Goal: Obtain resource: Download file/media

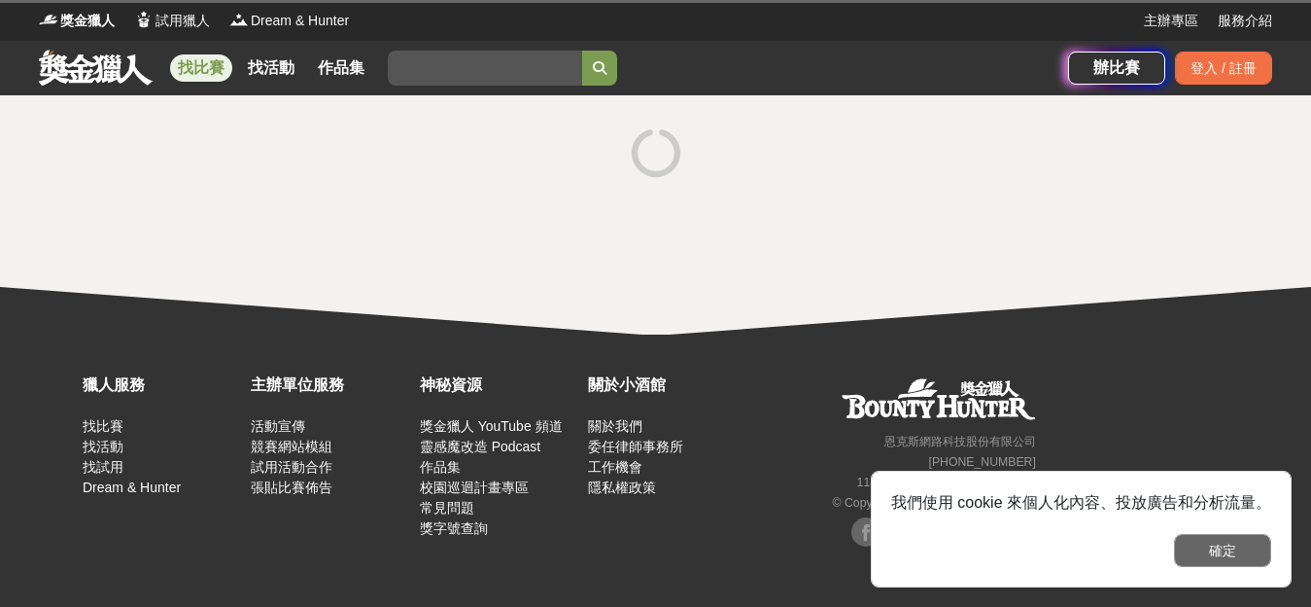
click at [1241, 565] on button "確定" at bounding box center [1222, 550] width 97 height 33
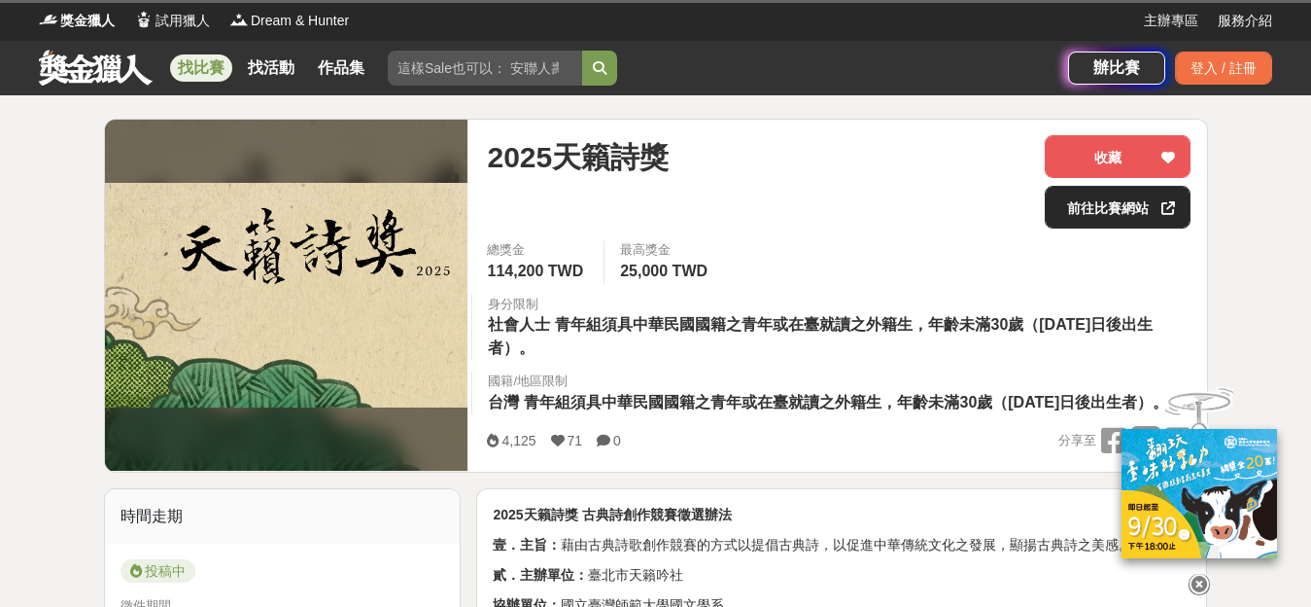
click at [1134, 219] on link "前往比賽網站" at bounding box center [1118, 207] width 146 height 43
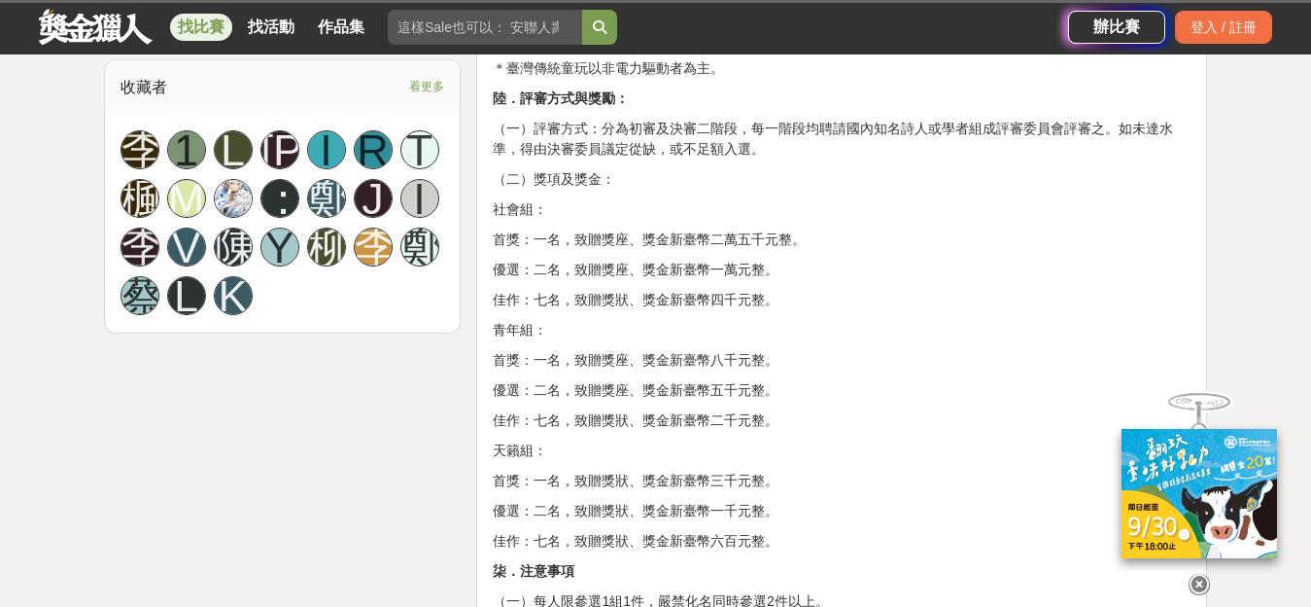
scroll to position [1944, 0]
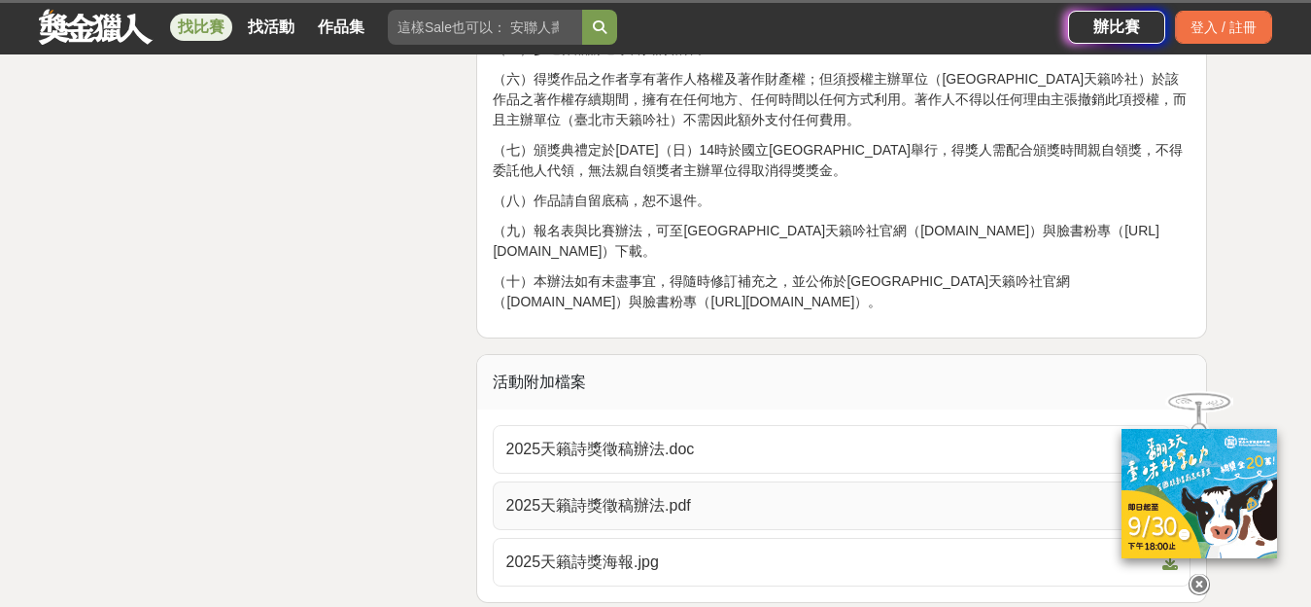
click at [579, 517] on span "2025天籟詩獎徵稿辦法.pdf" at bounding box center [829, 505] width 649 height 23
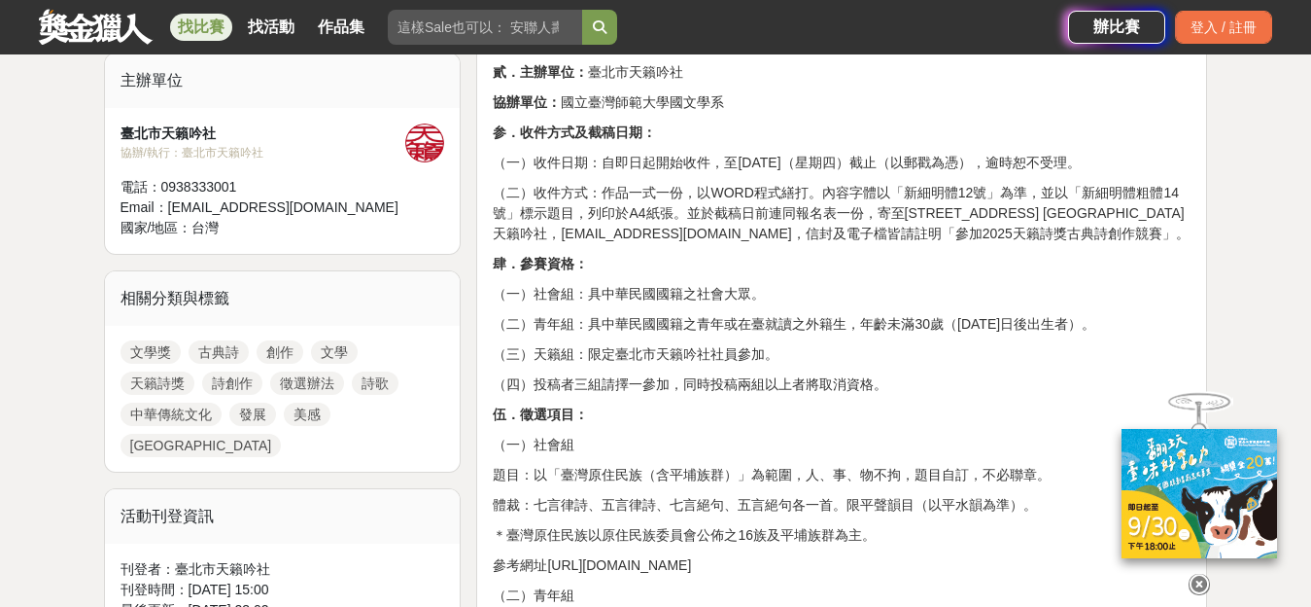
scroll to position [733, 0]
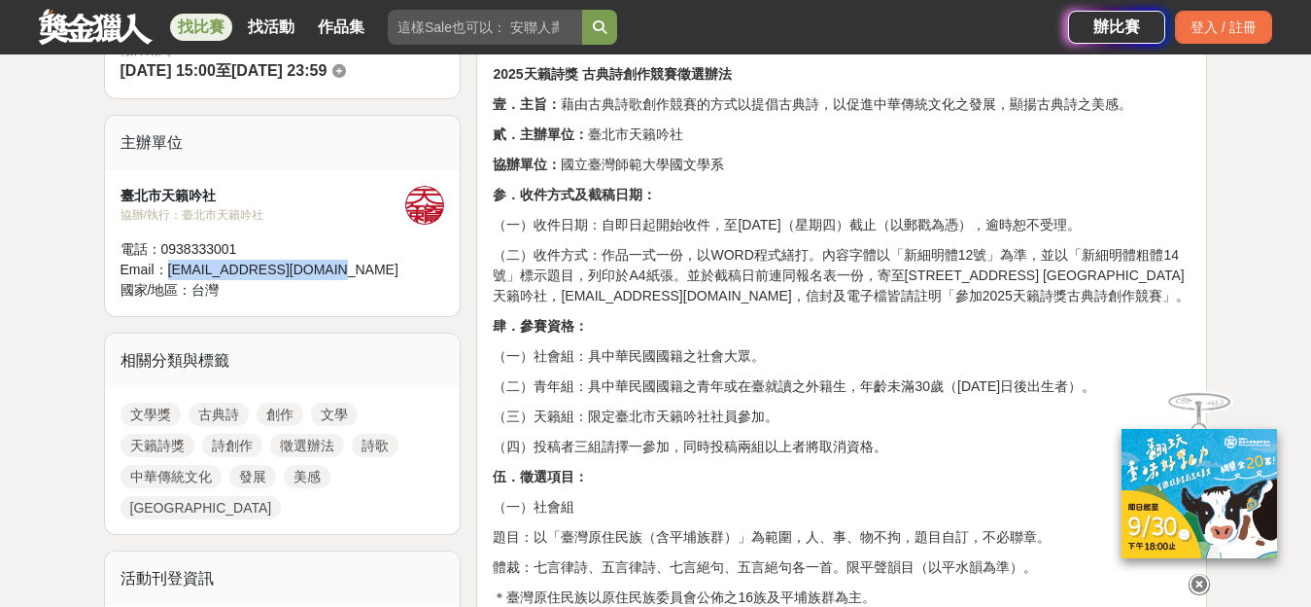
drag, startPoint x: 169, startPoint y: 294, endPoint x: 355, endPoint y: 288, distance: 185.8
click at [355, 280] on div "Email： [PERSON_NAME][EMAIL_ADDRESS][DOMAIN_NAME]" at bounding box center [264, 270] width 286 height 20
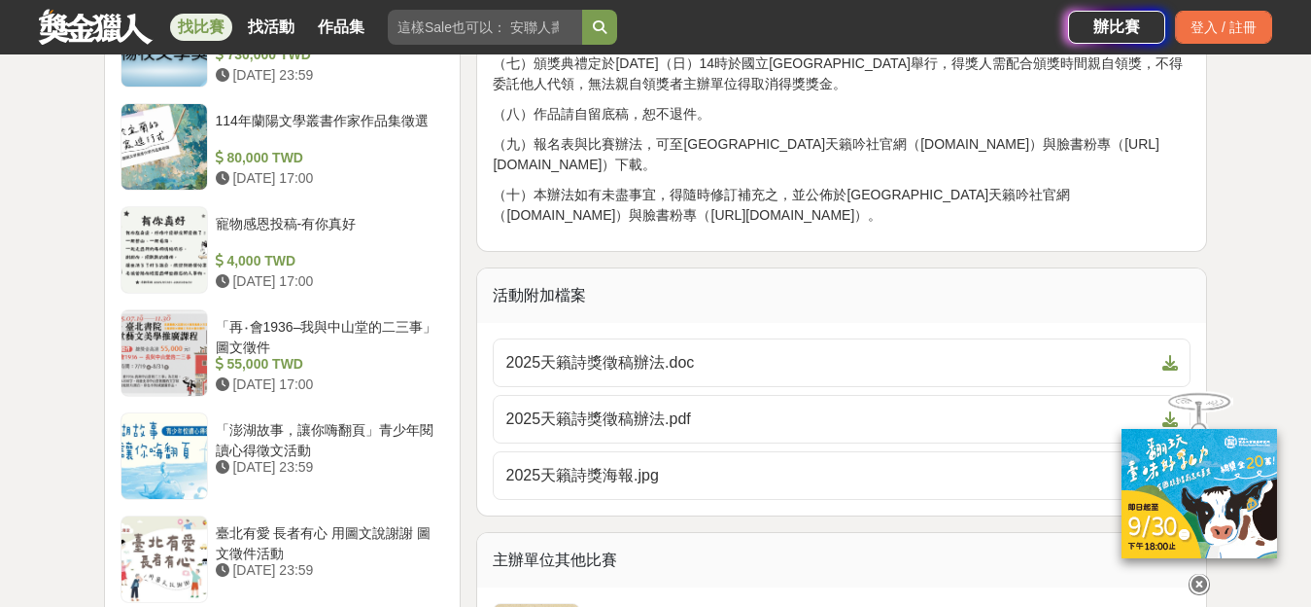
scroll to position [2379, 0]
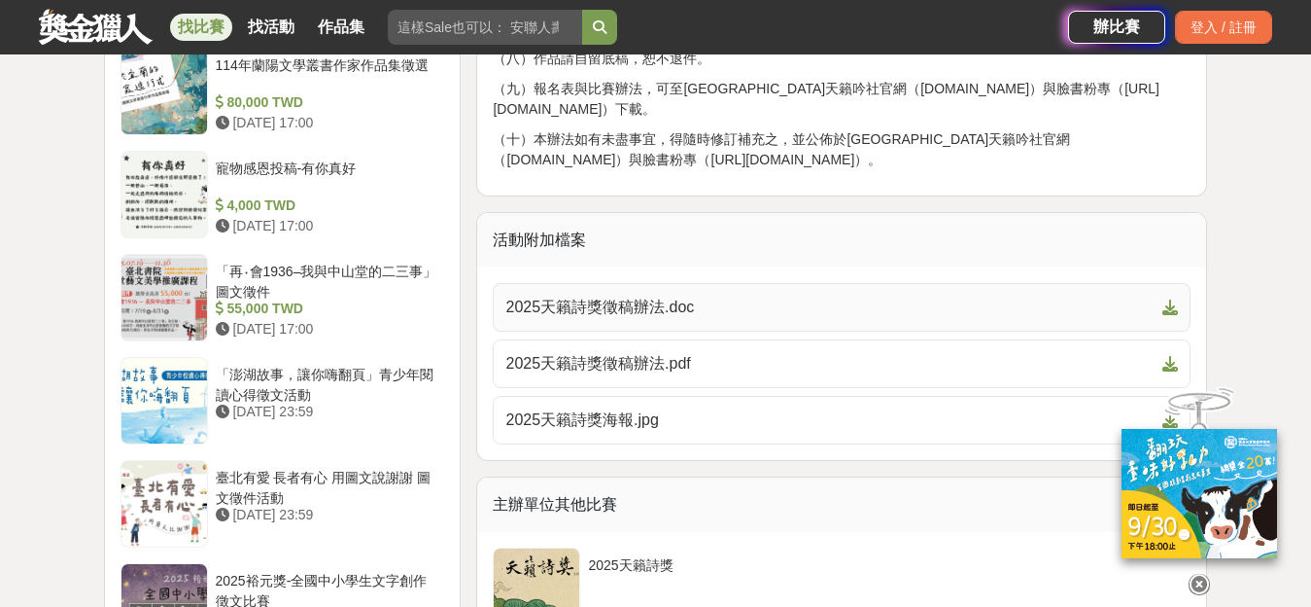
click at [626, 319] on span "2025天籟詩獎徵稿辦法.doc" at bounding box center [829, 307] width 649 height 23
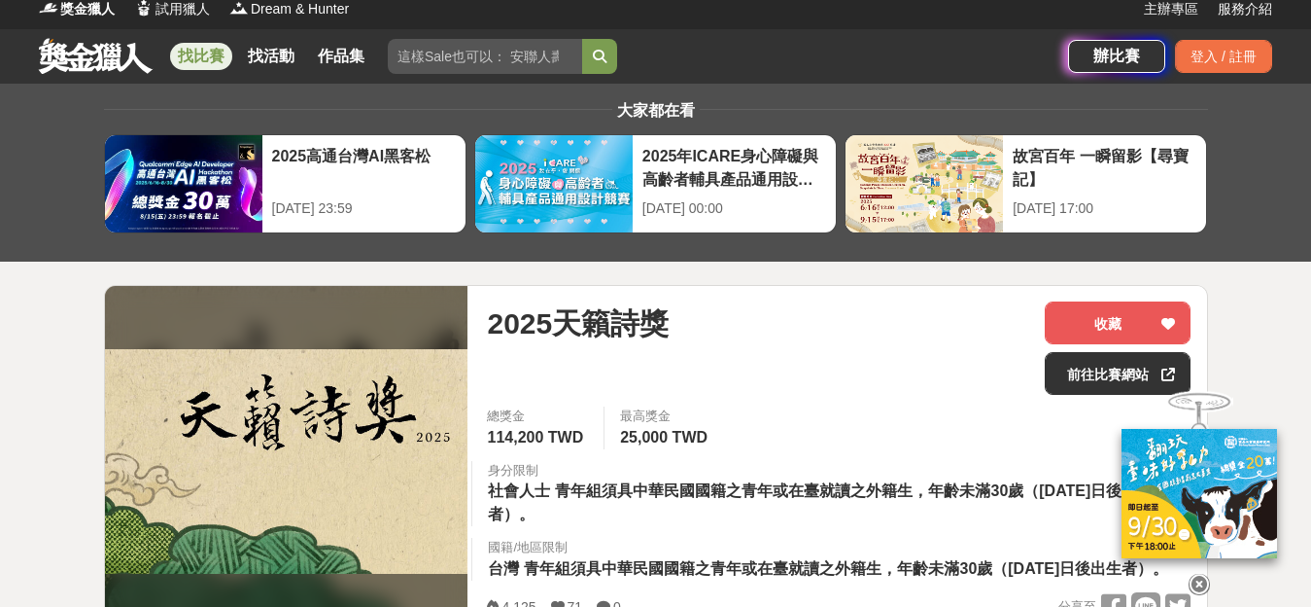
scroll to position [0, 0]
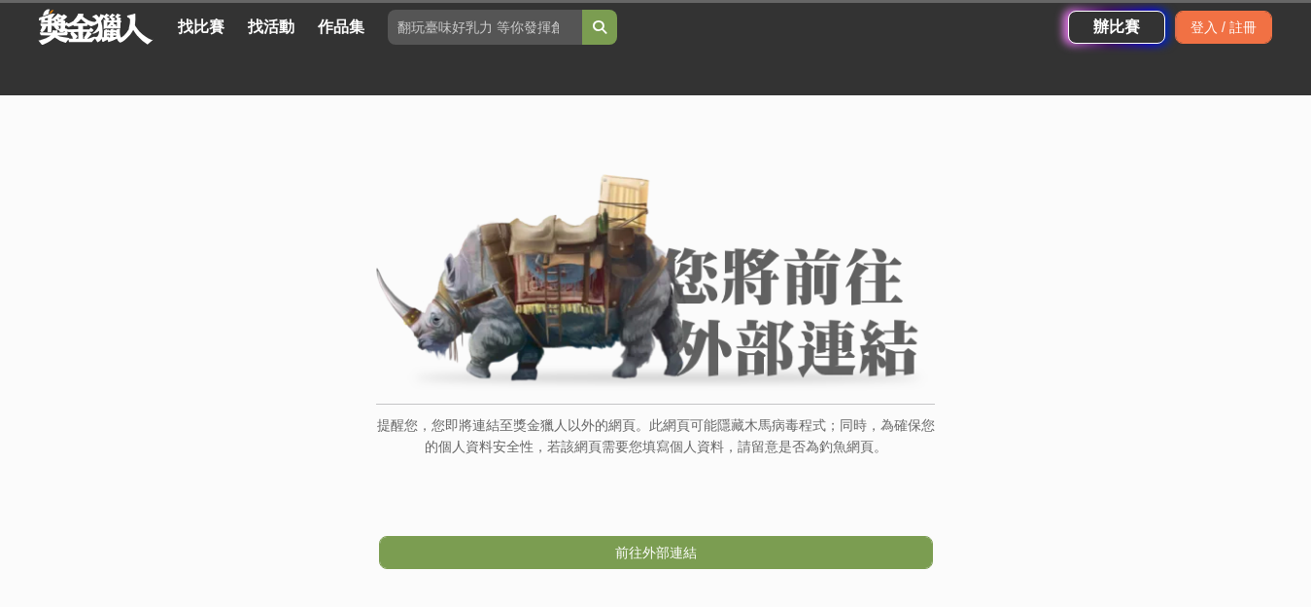
scroll to position [331, 0]
